Goal: Task Accomplishment & Management: Use online tool/utility

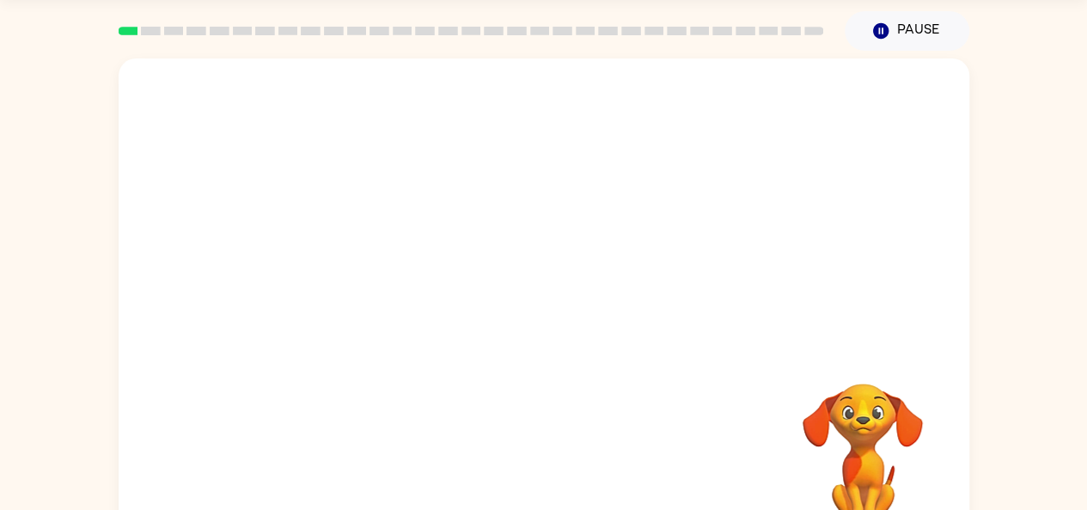
scroll to position [95, 0]
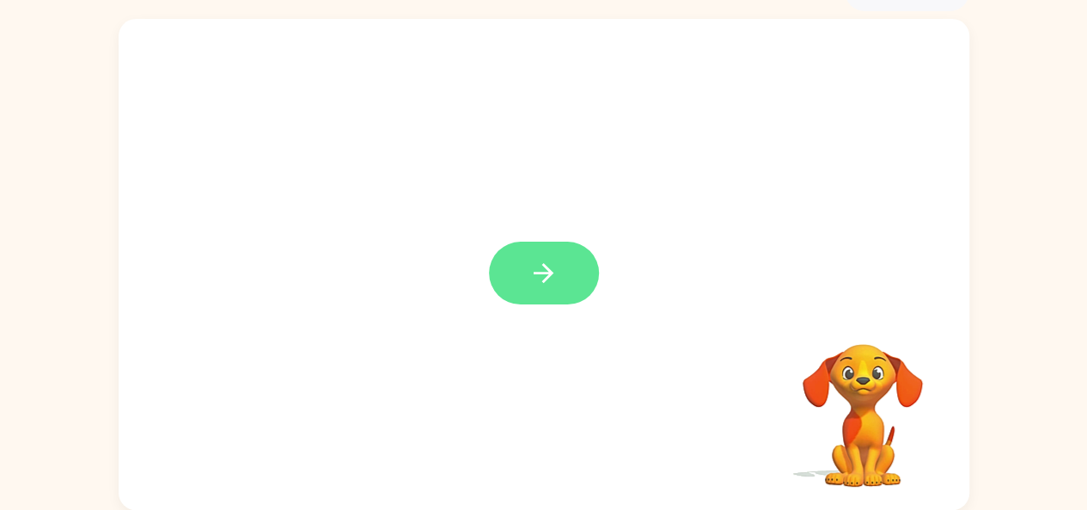
click at [535, 272] on icon "button" at bounding box center [544, 273] width 20 height 20
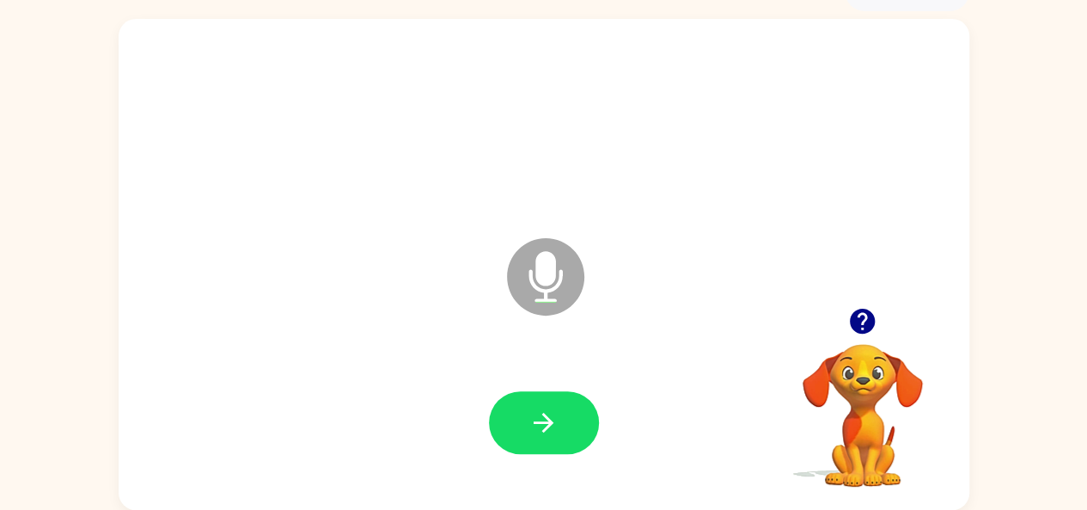
click at [559, 432] on button "button" at bounding box center [544, 422] width 110 height 63
click at [552, 411] on icon "button" at bounding box center [543, 422] width 30 height 30
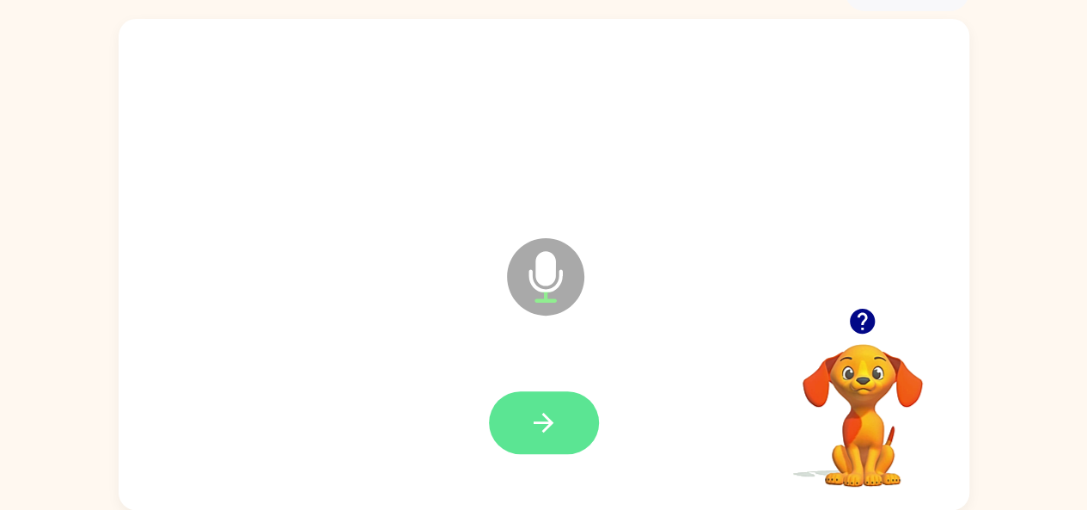
click at [517, 412] on button "button" at bounding box center [544, 422] width 110 height 63
click at [516, 420] on button "button" at bounding box center [544, 422] width 110 height 63
click at [535, 406] on button "button" at bounding box center [544, 422] width 110 height 63
click at [545, 427] on icon "button" at bounding box center [543, 422] width 30 height 30
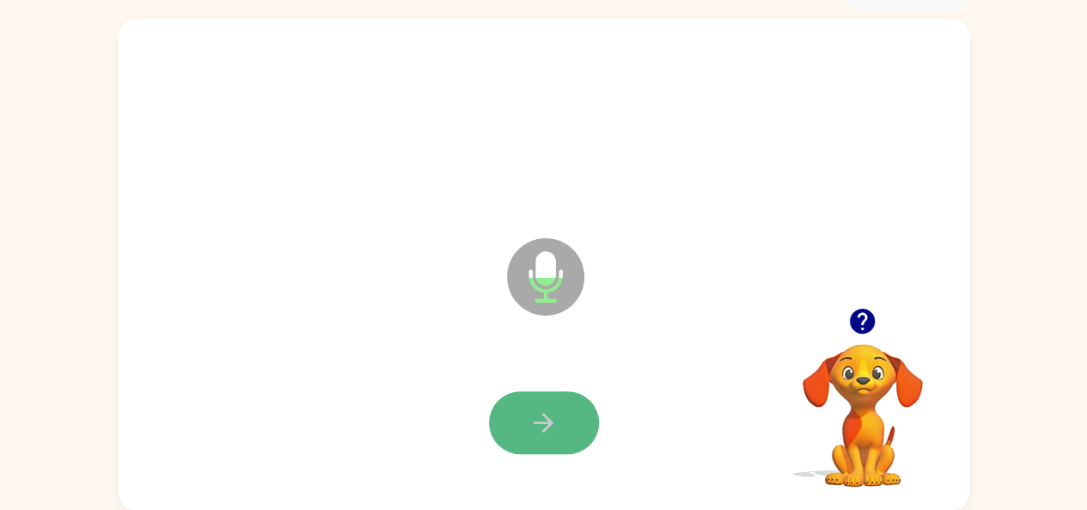
click at [534, 418] on icon "button" at bounding box center [543, 422] width 30 height 30
click at [540, 416] on icon "button" at bounding box center [543, 422] width 30 height 30
click at [542, 410] on icon "button" at bounding box center [543, 422] width 30 height 30
click at [529, 420] on icon "button" at bounding box center [543, 422] width 30 height 30
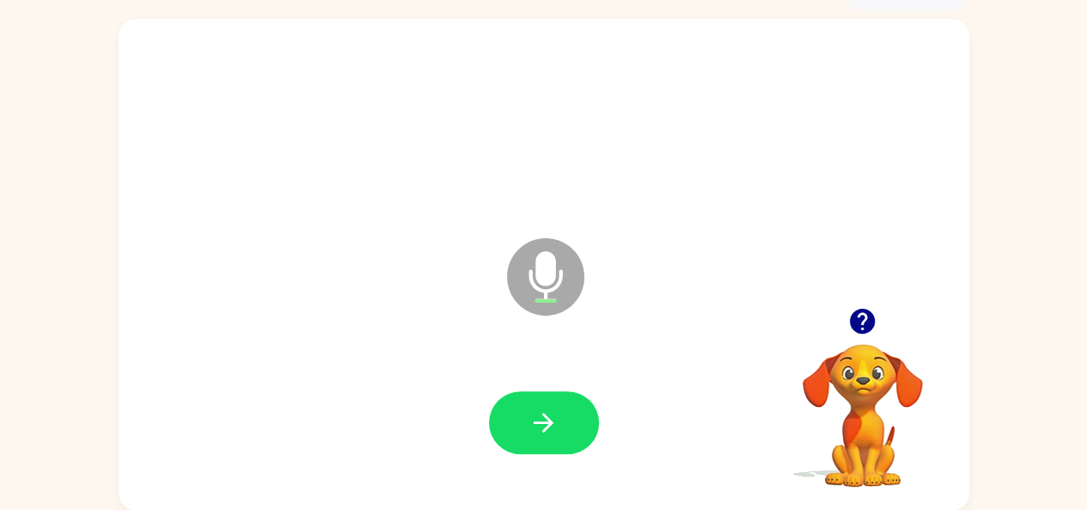
click at [529, 420] on icon "button" at bounding box center [543, 422] width 30 height 30
click at [531, 412] on icon "button" at bounding box center [543, 422] width 30 height 30
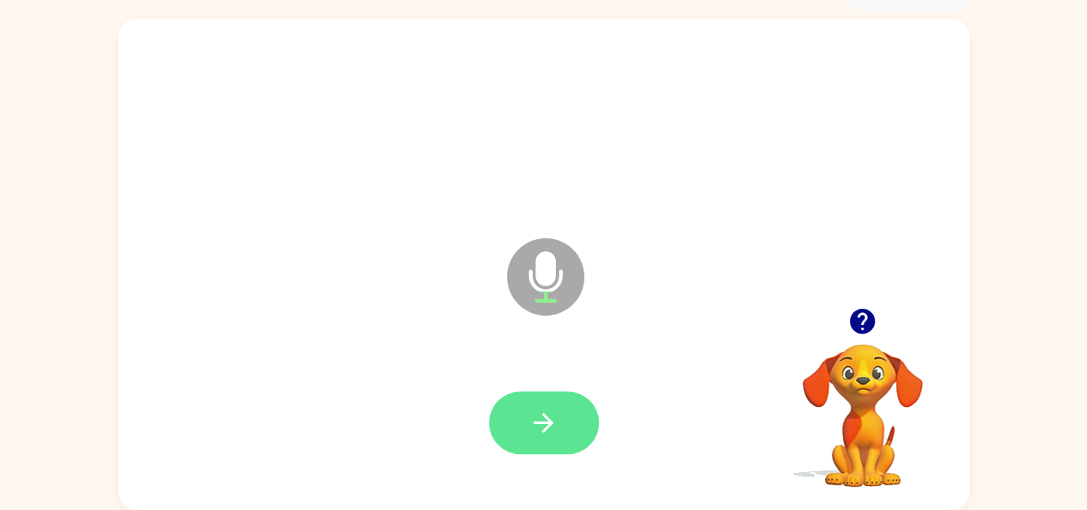
click at [529, 406] on button "button" at bounding box center [544, 422] width 110 height 63
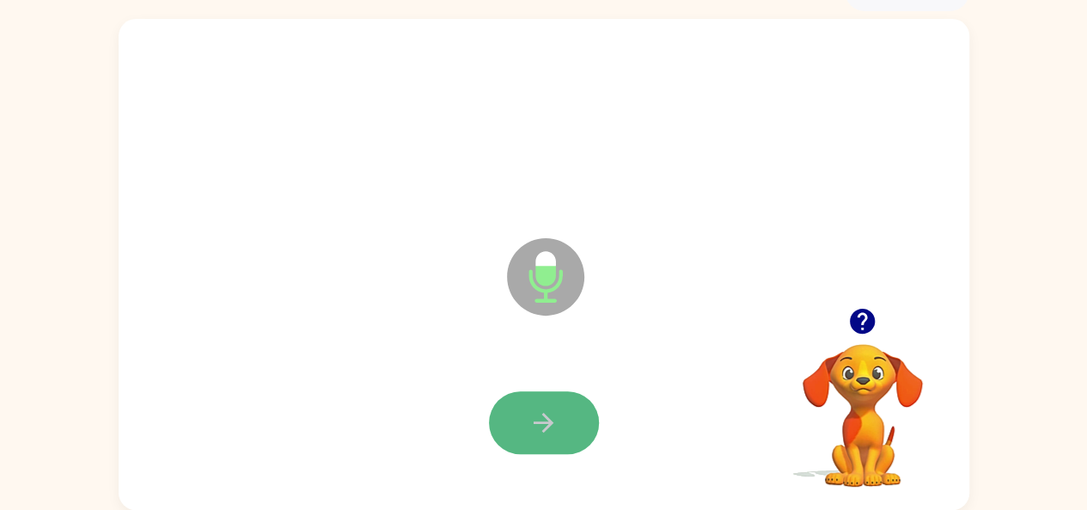
click at [543, 410] on icon "button" at bounding box center [543, 422] width 30 height 30
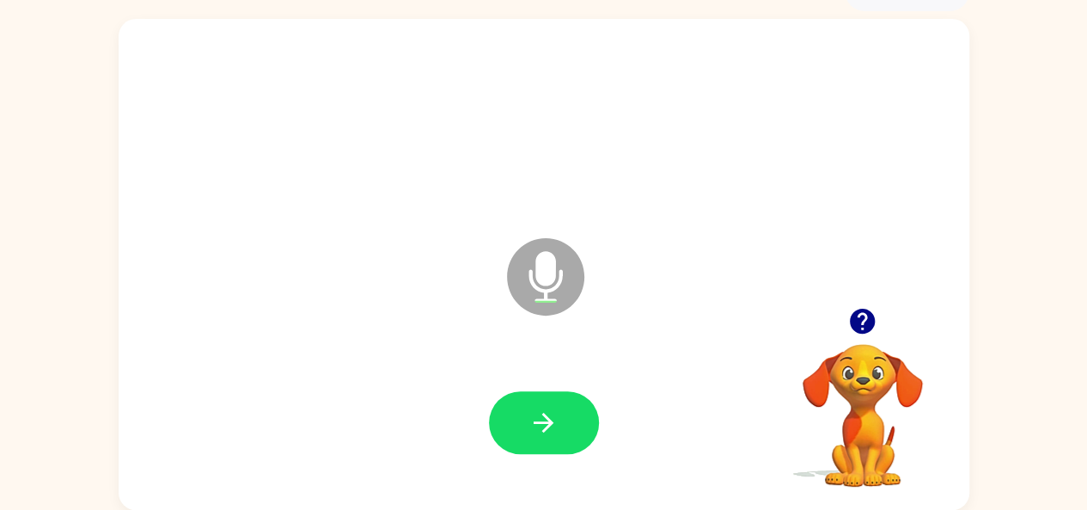
click at [543, 410] on icon "button" at bounding box center [543, 422] width 30 height 30
click at [552, 410] on button "button" at bounding box center [544, 422] width 110 height 63
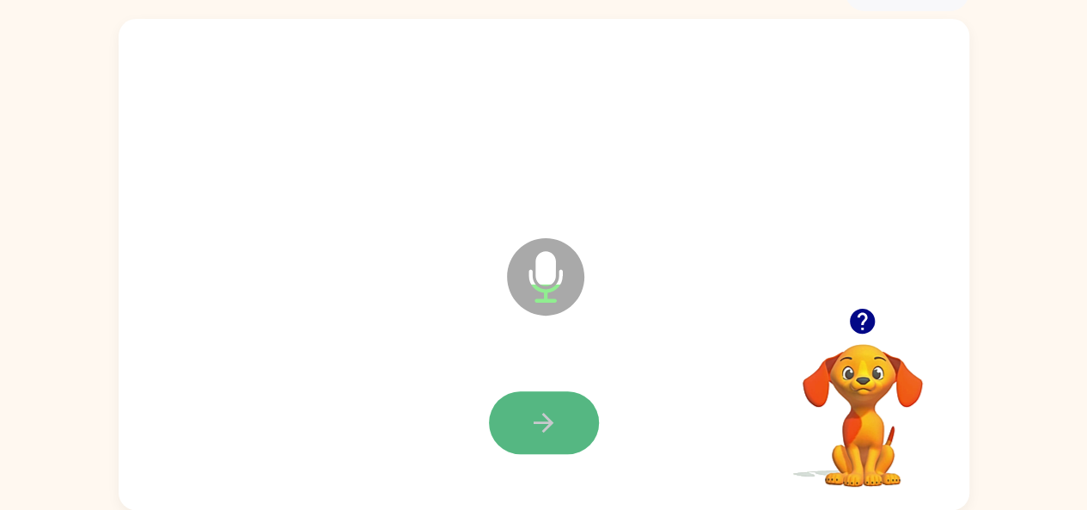
click at [529, 417] on icon "button" at bounding box center [543, 422] width 30 height 30
click at [540, 410] on icon "button" at bounding box center [543, 422] width 30 height 30
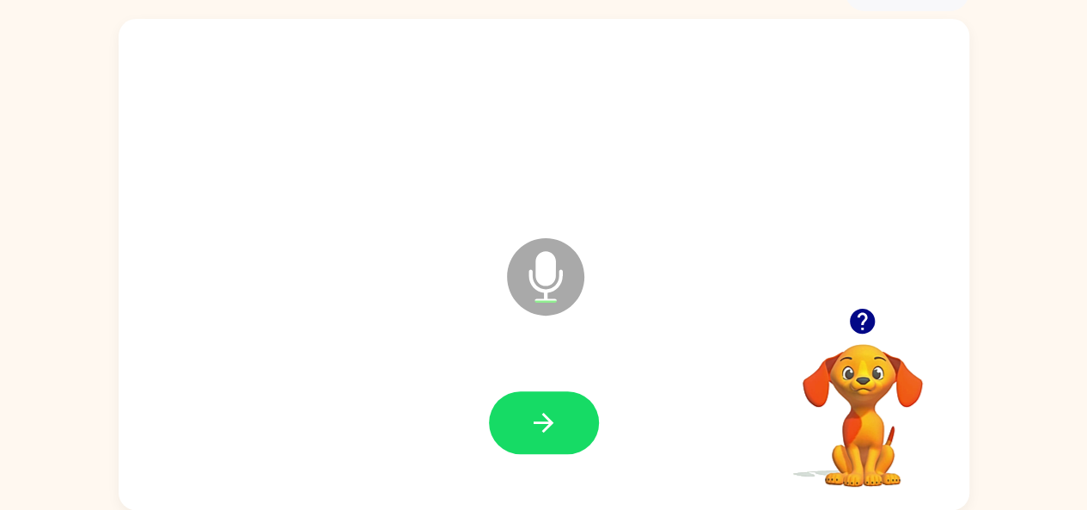
click at [540, 410] on icon "button" at bounding box center [543, 422] width 30 height 30
click at [533, 412] on icon "button" at bounding box center [543, 422] width 30 height 30
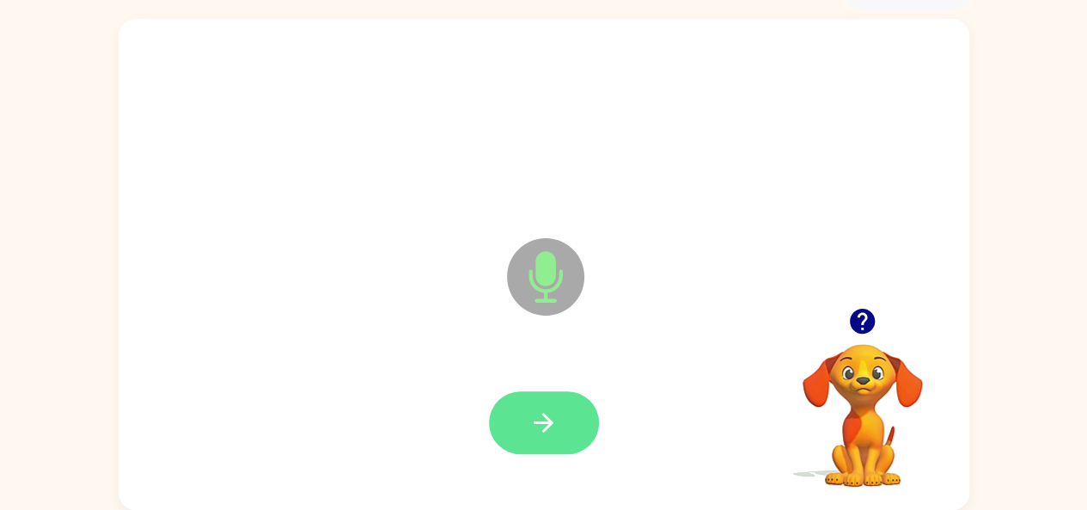
click at [532, 418] on icon "button" at bounding box center [543, 422] width 30 height 30
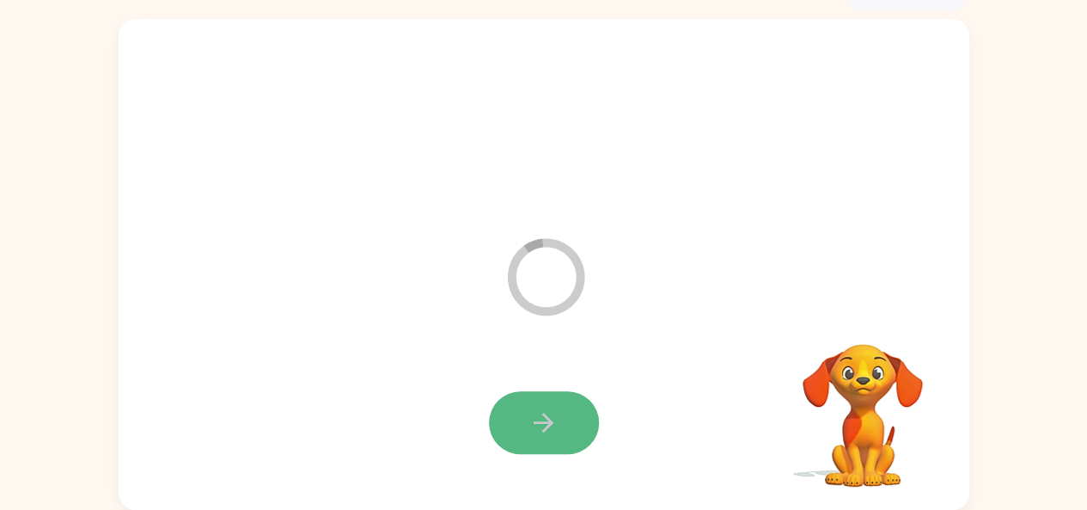
click at [526, 402] on button "button" at bounding box center [544, 422] width 110 height 63
click at [565, 425] on button "button" at bounding box center [544, 422] width 110 height 63
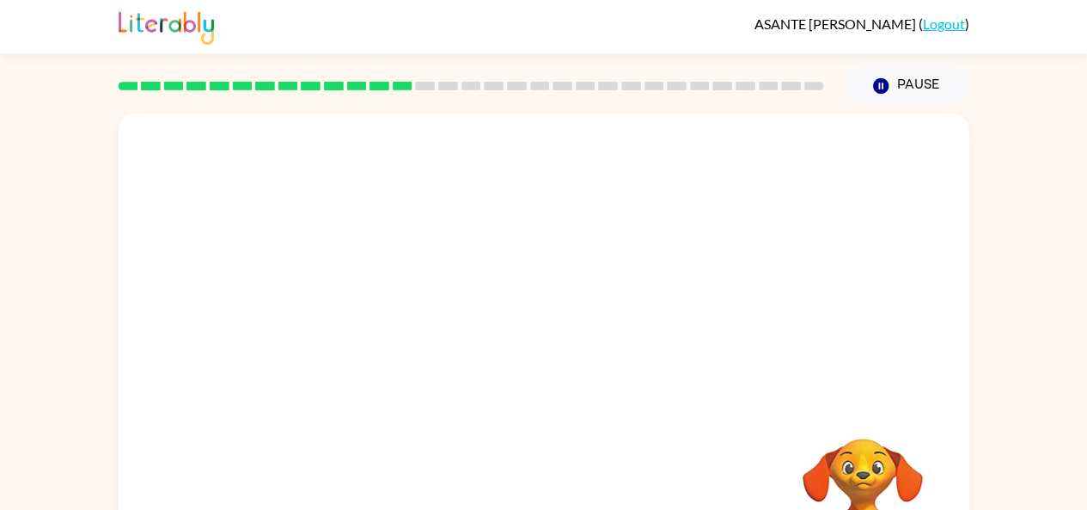
scroll to position [0, 0]
click at [918, 85] on button "Pause Pause" at bounding box center [907, 86] width 125 height 40
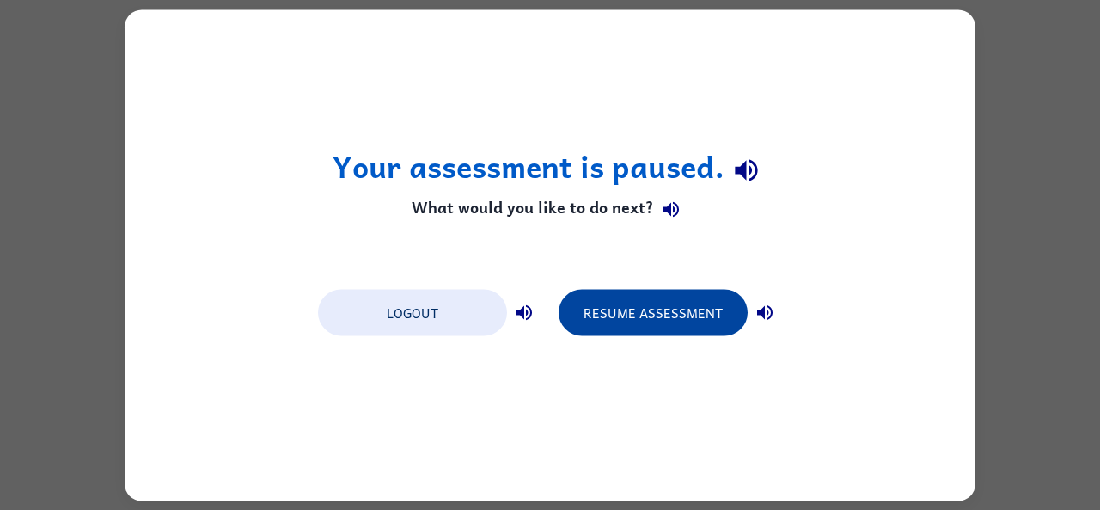
click at [617, 300] on button "Resume Assessment" at bounding box center [653, 312] width 189 height 46
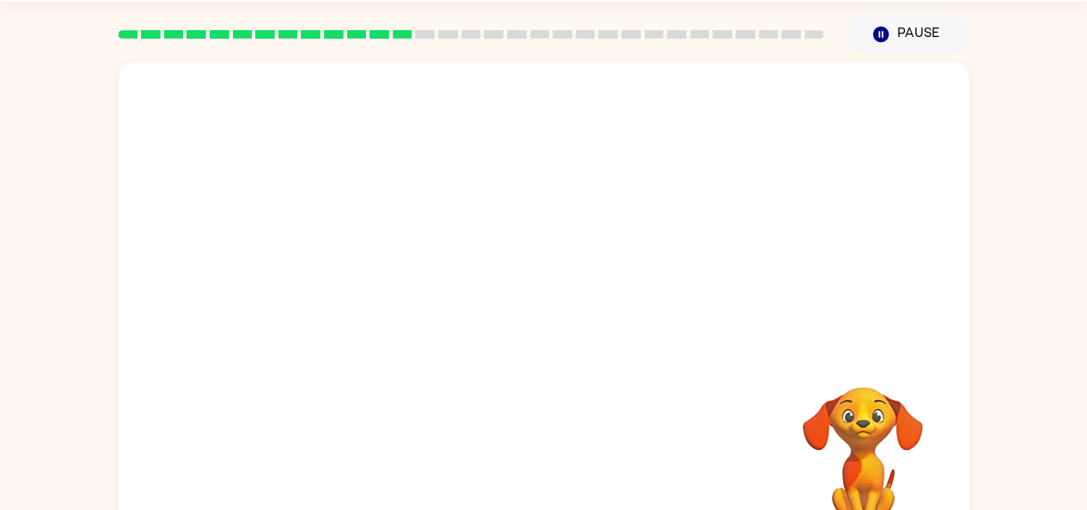
scroll to position [95, 0]
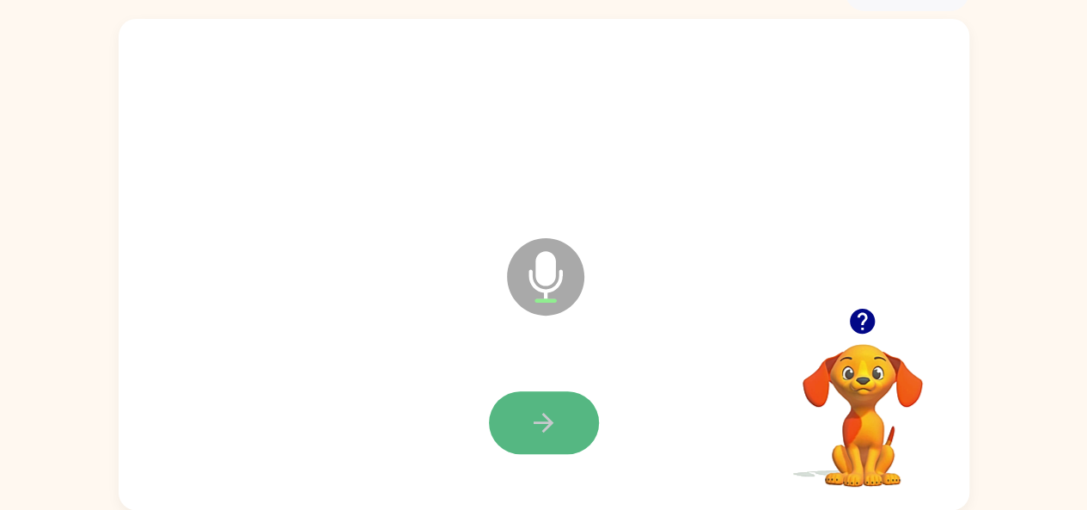
click at [540, 427] on icon "button" at bounding box center [543, 422] width 30 height 30
click at [535, 411] on icon "button" at bounding box center [543, 422] width 30 height 30
click at [519, 419] on button "button" at bounding box center [544, 422] width 110 height 63
click at [537, 411] on icon "button" at bounding box center [543, 422] width 30 height 30
click at [544, 412] on icon "button" at bounding box center [543, 422] width 30 height 30
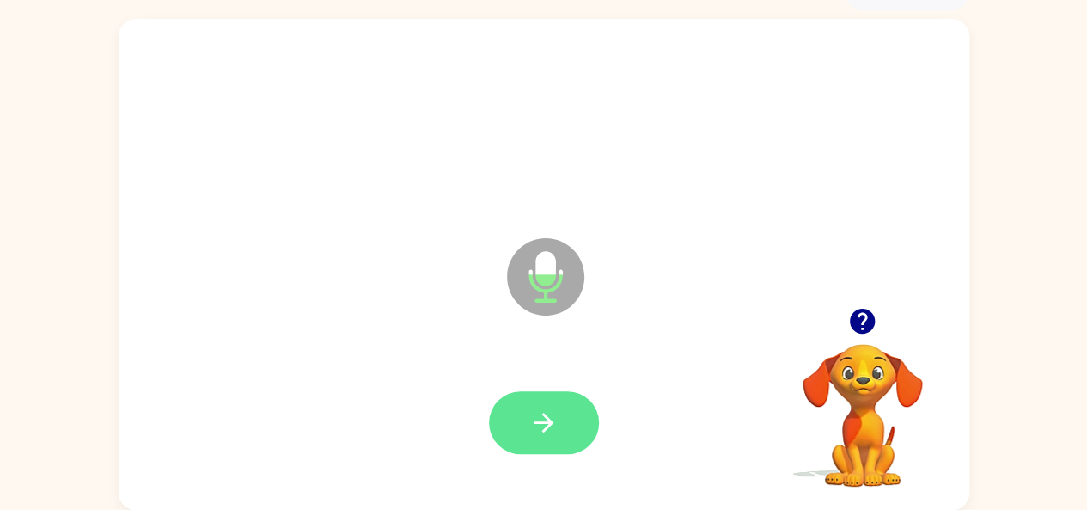
click at [559, 412] on button "button" at bounding box center [544, 422] width 110 height 63
click at [546, 425] on icon "button" at bounding box center [544, 422] width 20 height 20
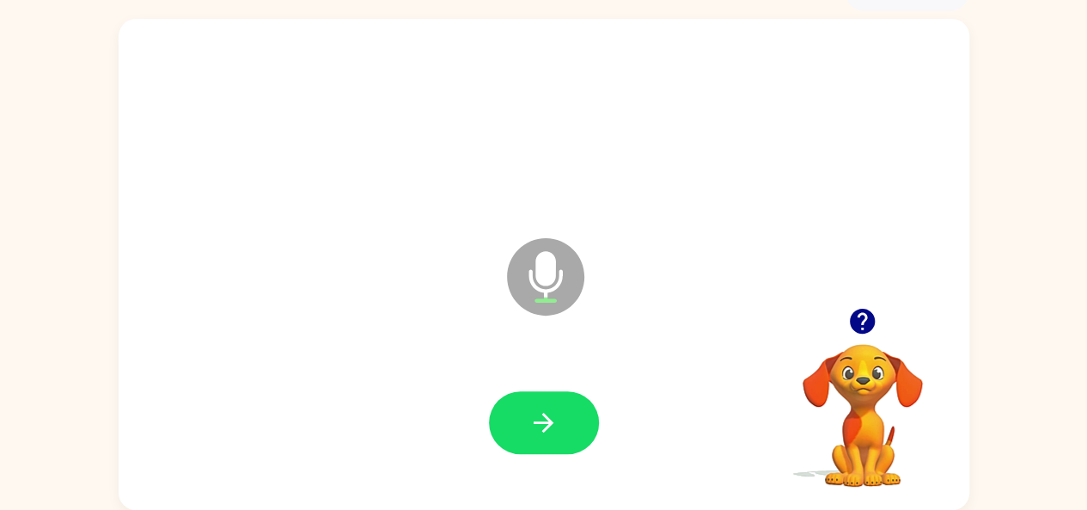
click at [529, 414] on icon "button" at bounding box center [543, 422] width 30 height 30
click at [557, 424] on icon "button" at bounding box center [543, 422] width 30 height 30
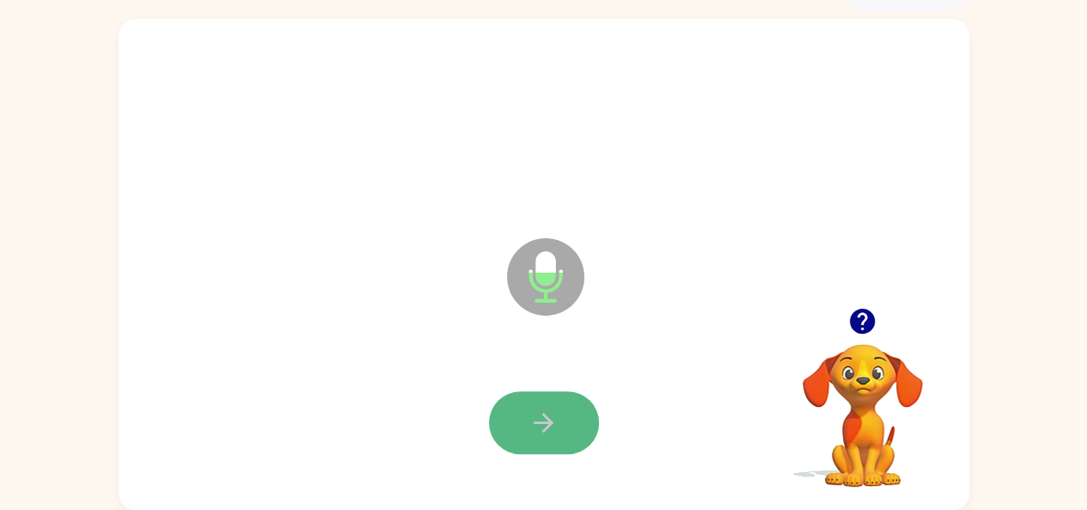
click at [541, 411] on icon "button" at bounding box center [543, 422] width 30 height 30
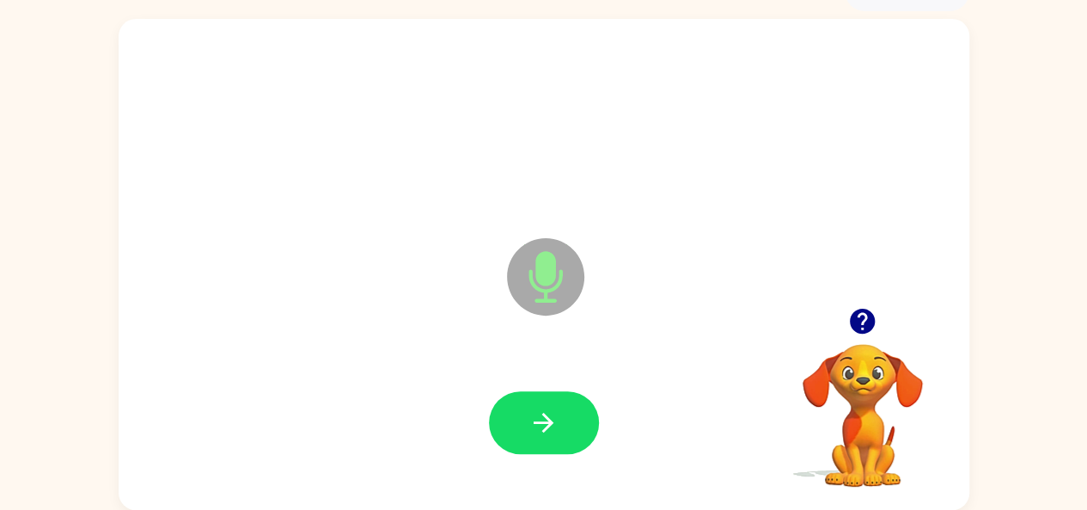
click at [533, 403] on button "button" at bounding box center [544, 422] width 110 height 63
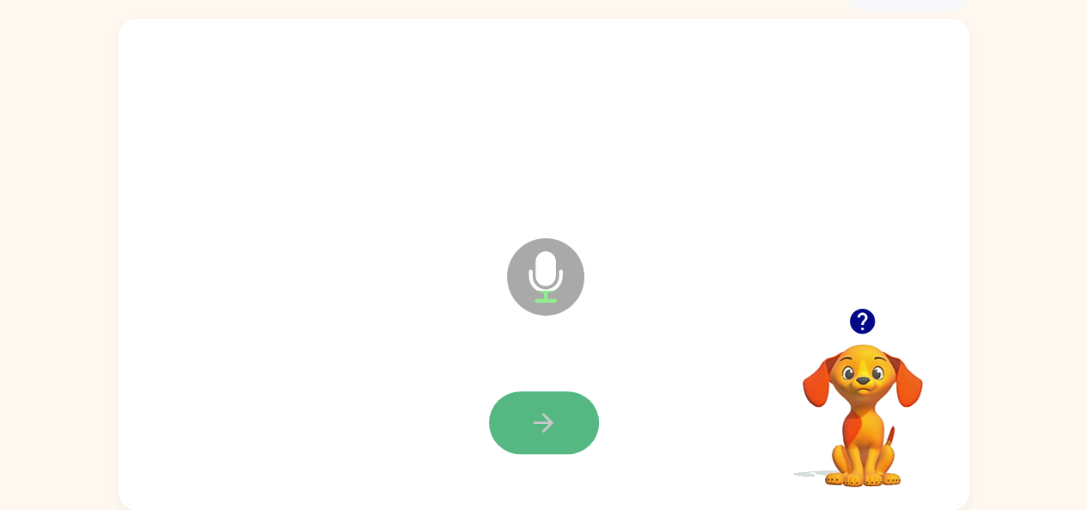
click at [532, 410] on icon "button" at bounding box center [543, 422] width 30 height 30
click at [555, 430] on icon "button" at bounding box center [543, 422] width 30 height 30
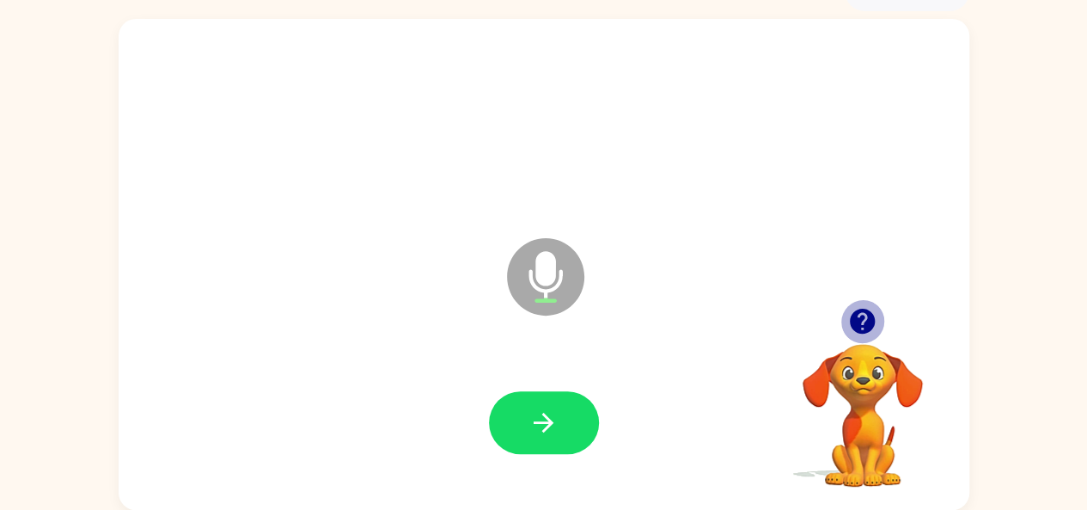
click at [857, 311] on icon "button" at bounding box center [862, 320] width 25 height 25
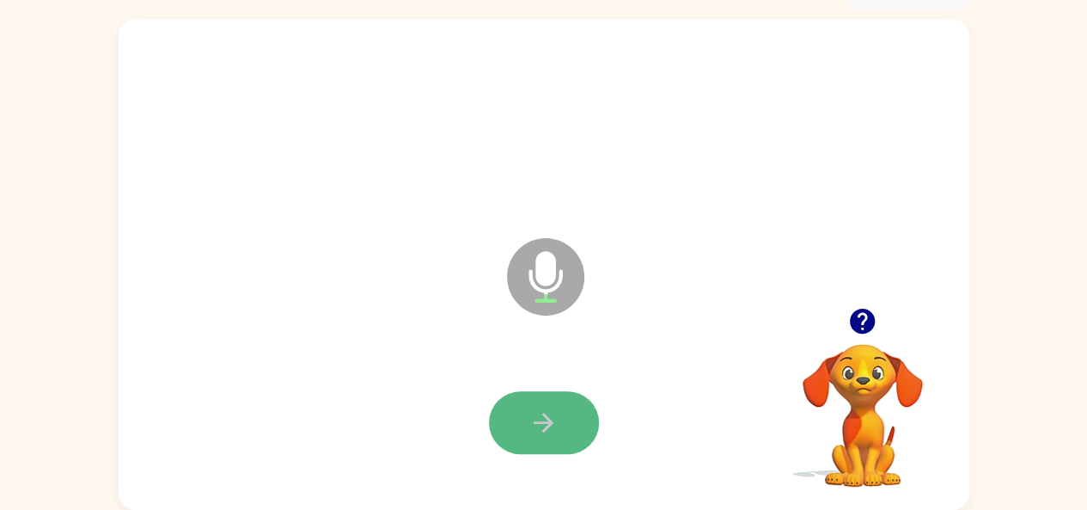
click at [523, 415] on button "button" at bounding box center [544, 422] width 110 height 63
click at [529, 420] on icon "button" at bounding box center [543, 422] width 30 height 30
click at [540, 413] on icon "button" at bounding box center [543, 422] width 30 height 30
click at [538, 414] on icon "button" at bounding box center [543, 422] width 30 height 30
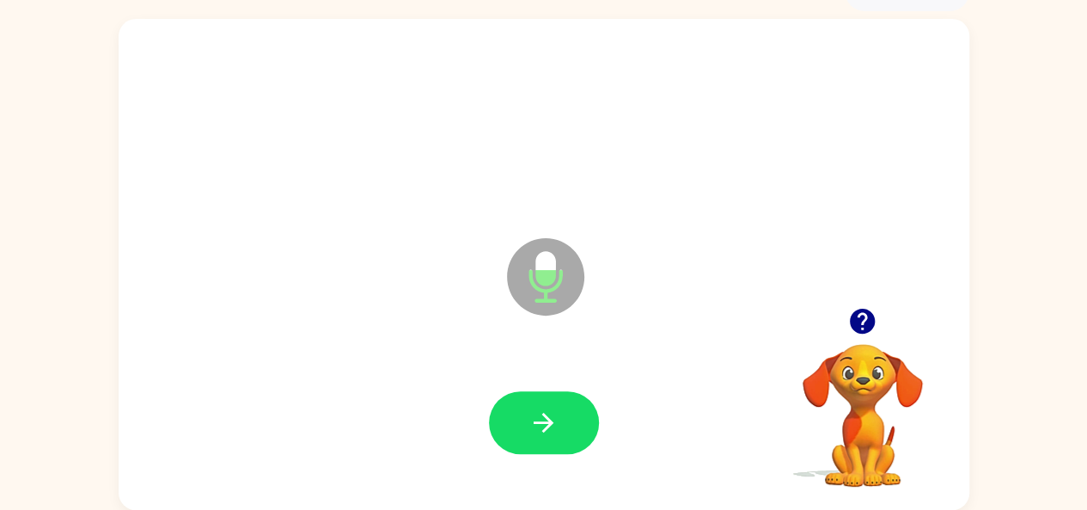
click at [541, 414] on icon "button" at bounding box center [543, 422] width 30 height 30
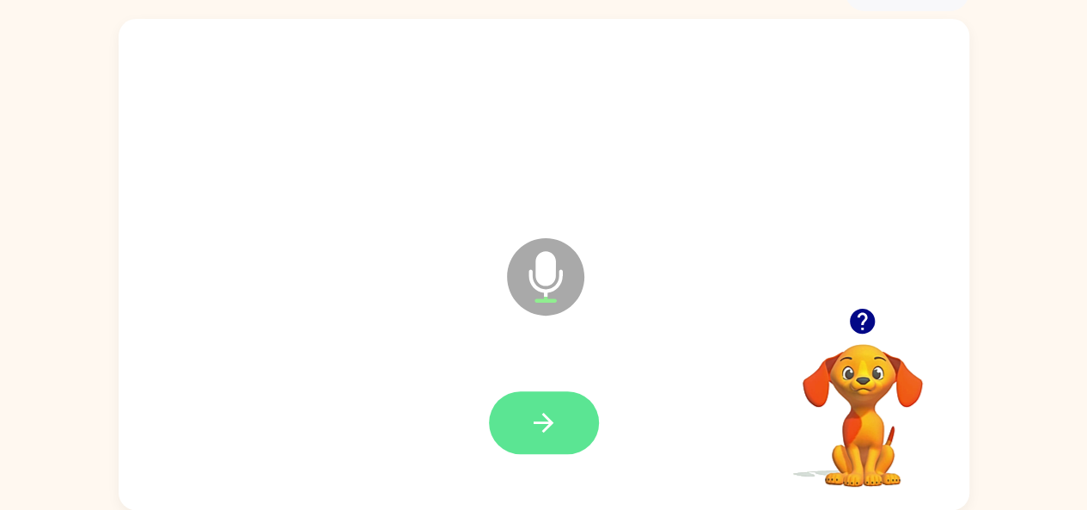
click at [549, 427] on icon "button" at bounding box center [543, 422] width 30 height 30
click at [540, 417] on icon "button" at bounding box center [543, 422] width 30 height 30
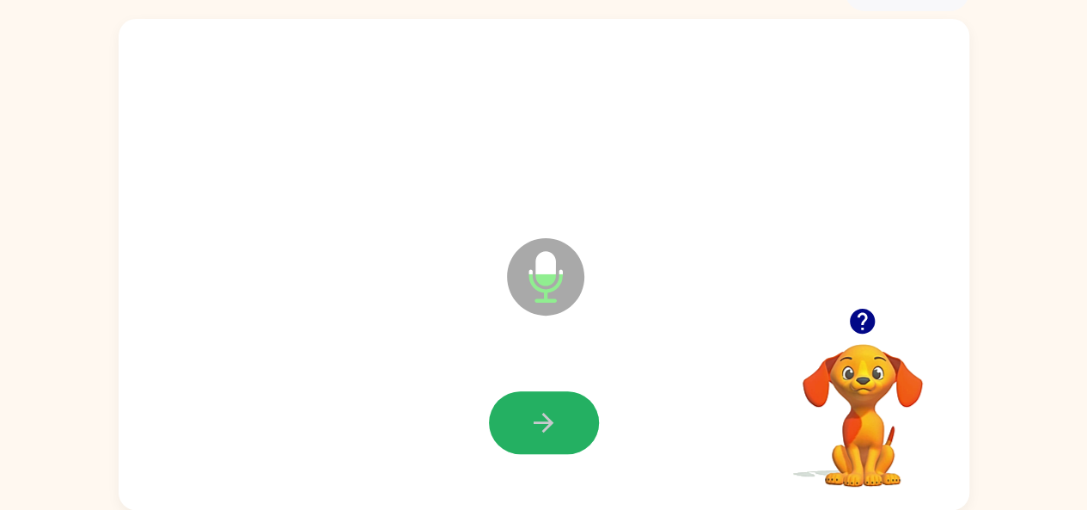
click at [545, 419] on icon "button" at bounding box center [543, 422] width 30 height 30
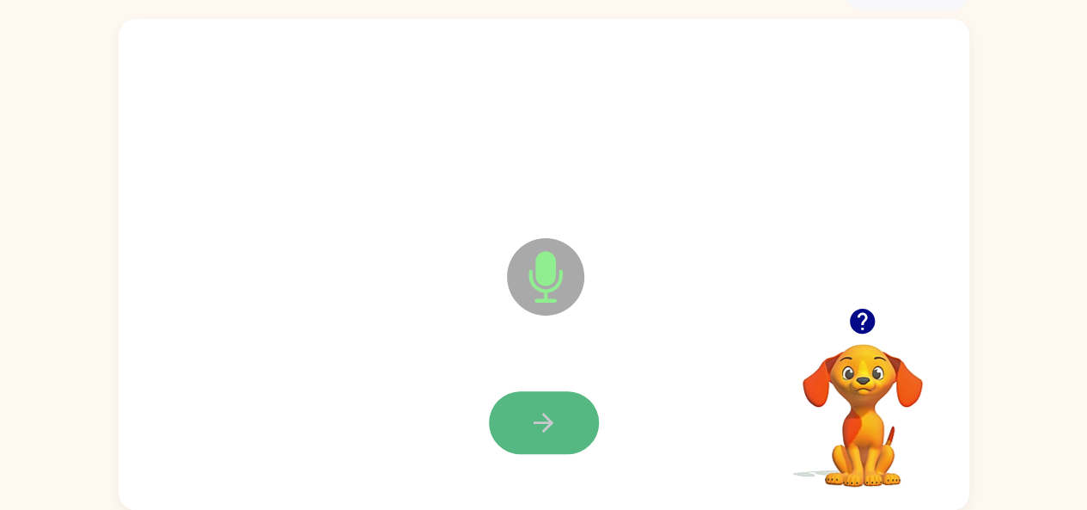
click at [539, 424] on icon "button" at bounding box center [543, 422] width 30 height 30
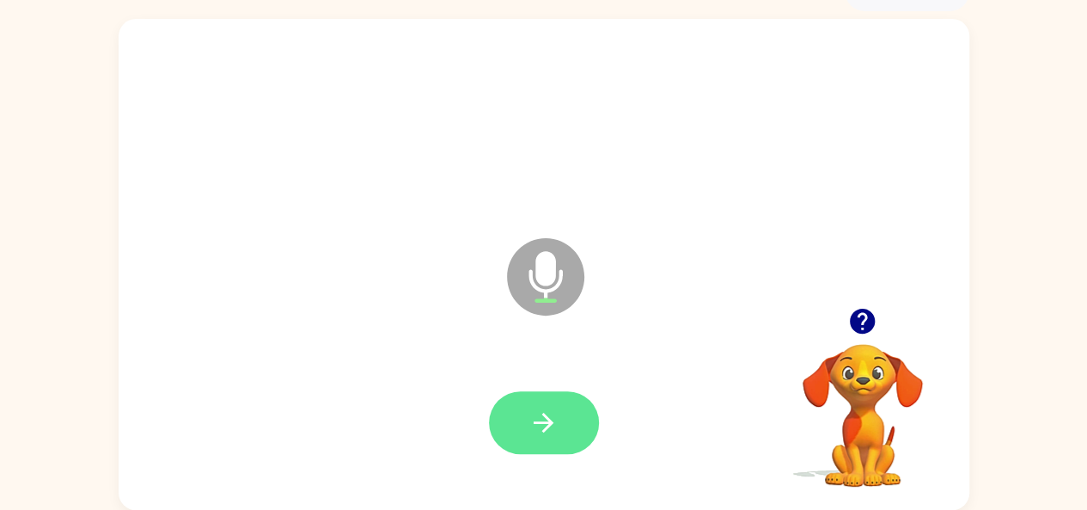
click at [541, 414] on icon "button" at bounding box center [543, 422] width 30 height 30
click at [531, 412] on icon "button" at bounding box center [543, 422] width 30 height 30
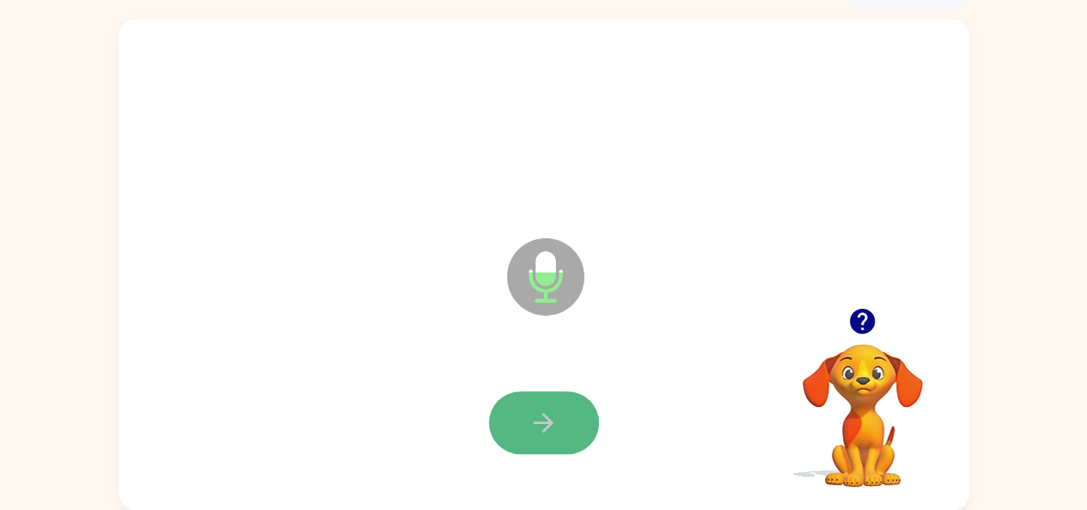
click at [541, 412] on icon "button" at bounding box center [543, 422] width 30 height 30
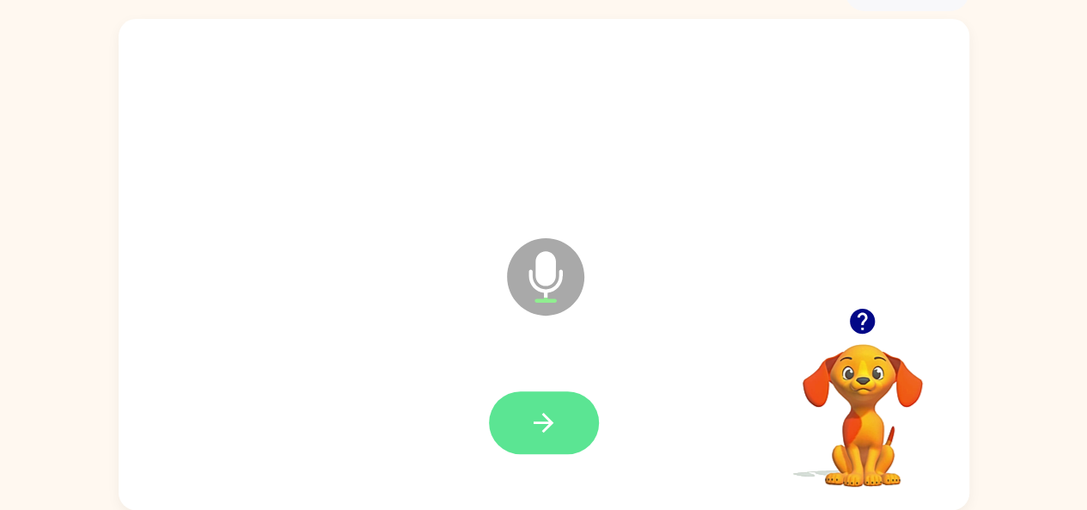
click at [569, 412] on button "button" at bounding box center [544, 422] width 110 height 63
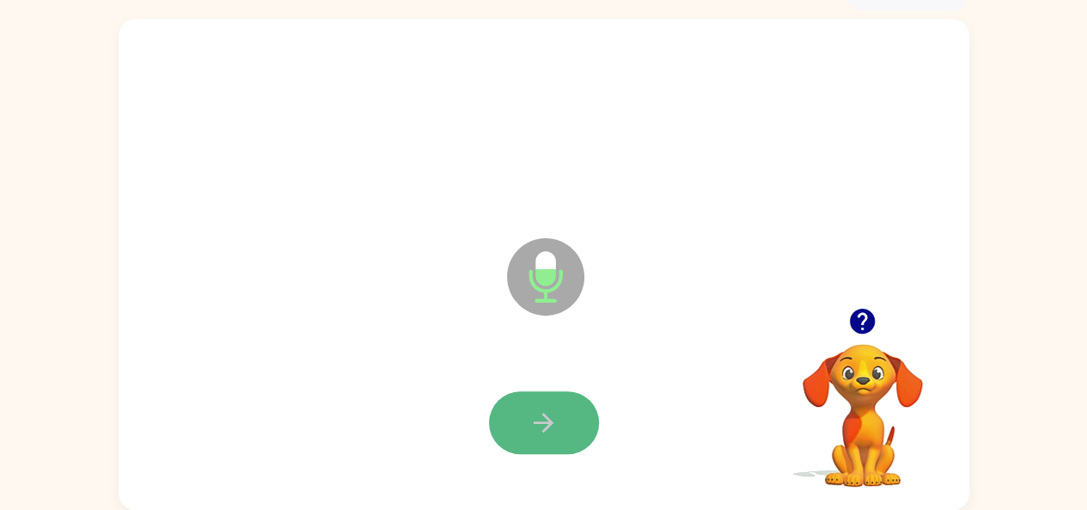
click at [534, 425] on icon "button" at bounding box center [543, 422] width 30 height 30
click at [549, 412] on icon "button" at bounding box center [543, 422] width 30 height 30
click at [548, 418] on icon "button" at bounding box center [544, 422] width 20 height 20
click at [561, 429] on button "button" at bounding box center [544, 422] width 110 height 63
click at [529, 428] on icon "button" at bounding box center [543, 422] width 30 height 30
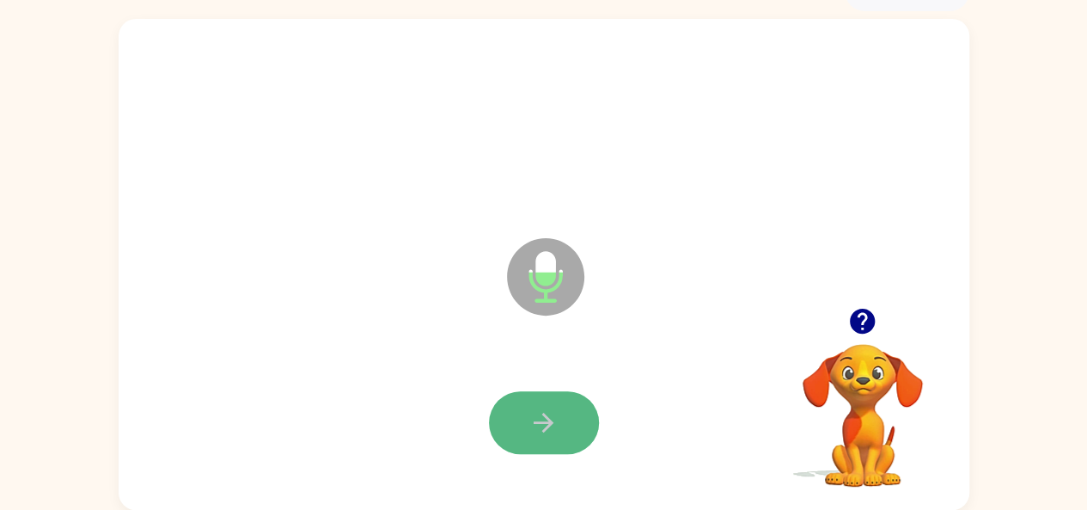
click at [519, 411] on button "button" at bounding box center [544, 422] width 110 height 63
click at [534, 412] on icon "button" at bounding box center [543, 422] width 30 height 30
click at [533, 415] on icon "button" at bounding box center [543, 422] width 30 height 30
click at [555, 406] on button "button" at bounding box center [544, 422] width 110 height 63
click at [547, 421] on icon "button" at bounding box center [544, 422] width 20 height 20
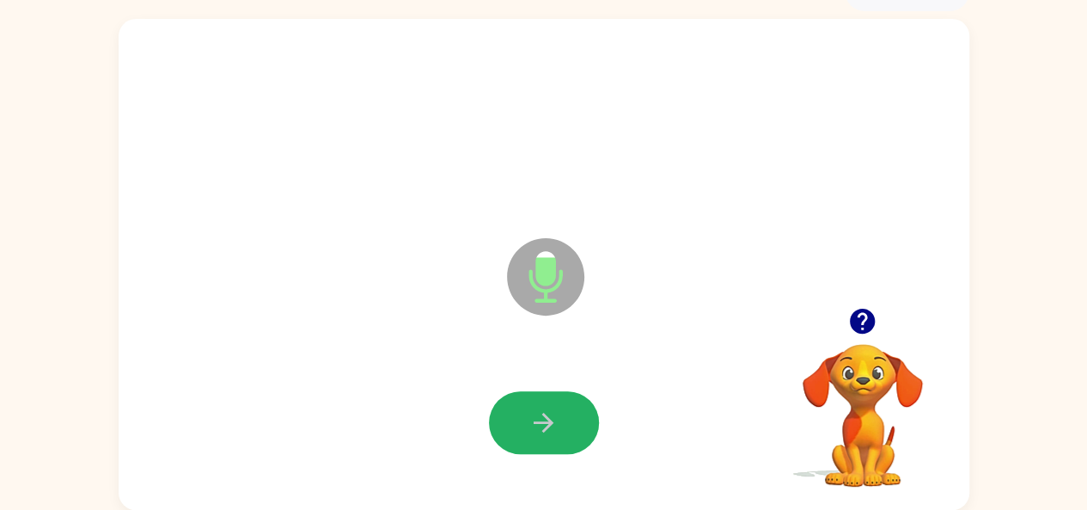
click at [534, 406] on button "button" at bounding box center [544, 422] width 110 height 63
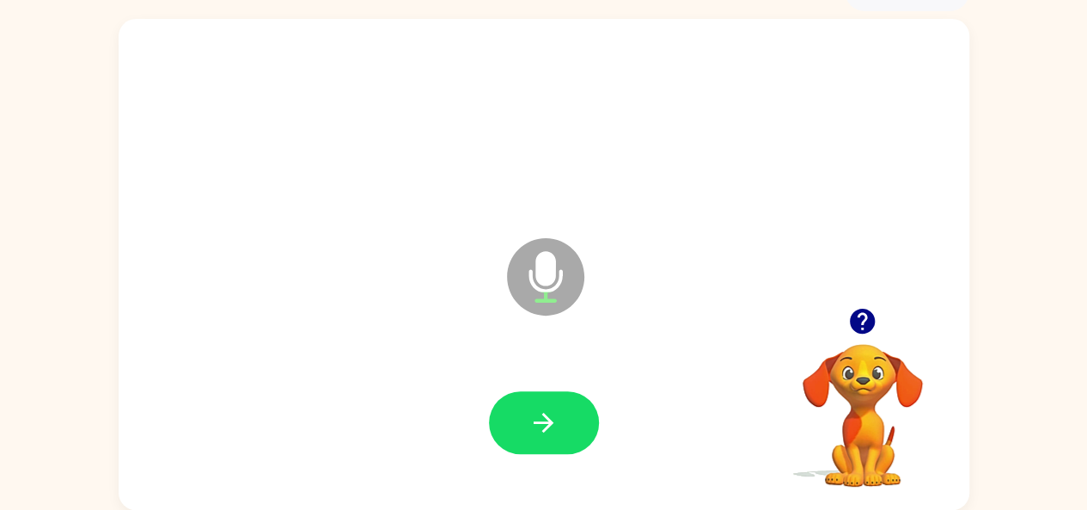
click at [543, 434] on icon "button" at bounding box center [543, 422] width 30 height 30
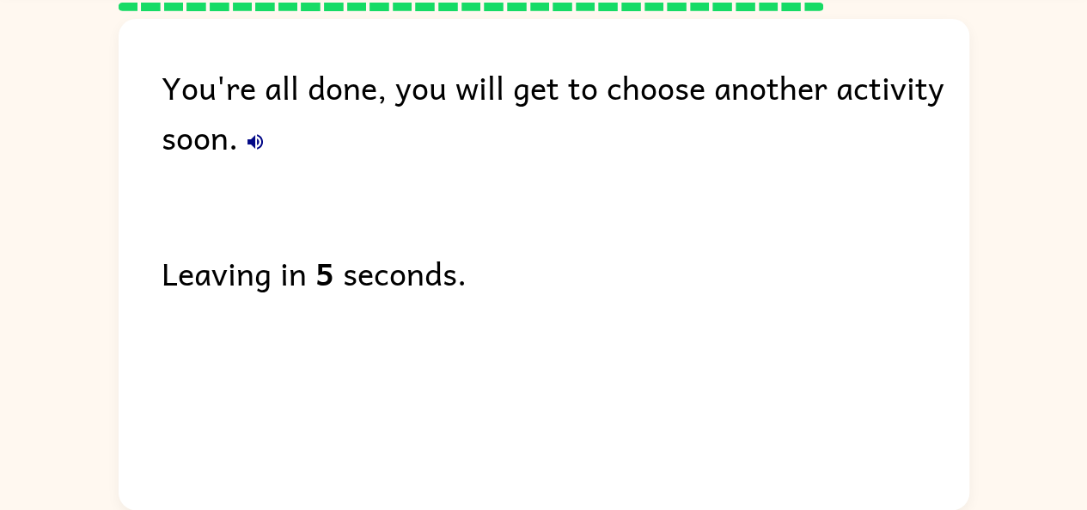
scroll to position [64, 0]
